Goal: Use online tool/utility

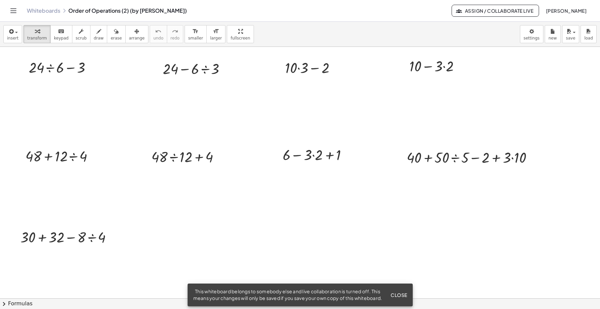
click at [395, 292] on span "Close" at bounding box center [398, 295] width 17 height 6
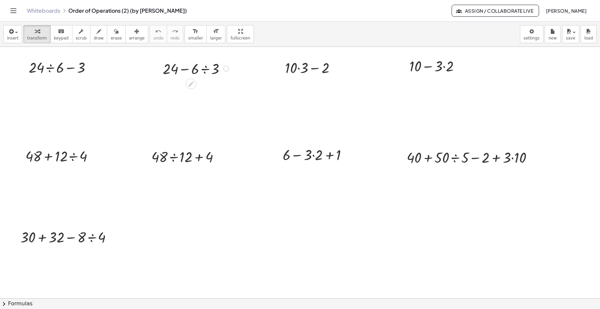
click at [188, 68] on div at bounding box center [196, 68] width 75 height 20
click at [67, 65] on div at bounding box center [62, 67] width 75 height 20
click at [46, 70] on div at bounding box center [62, 67] width 75 height 20
click at [57, 92] on div at bounding box center [62, 87] width 75 height 20
click at [207, 67] on div at bounding box center [196, 68] width 75 height 20
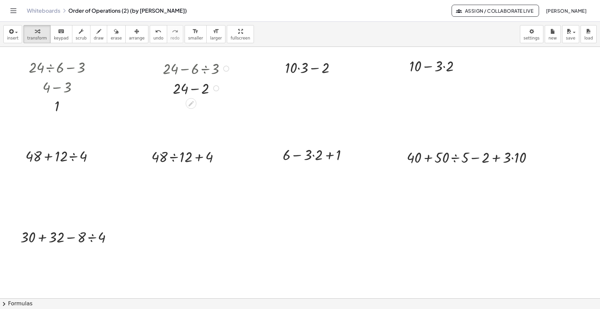
click at [195, 95] on div at bounding box center [196, 88] width 75 height 20
